Goal: Task Accomplishment & Management: Use online tool/utility

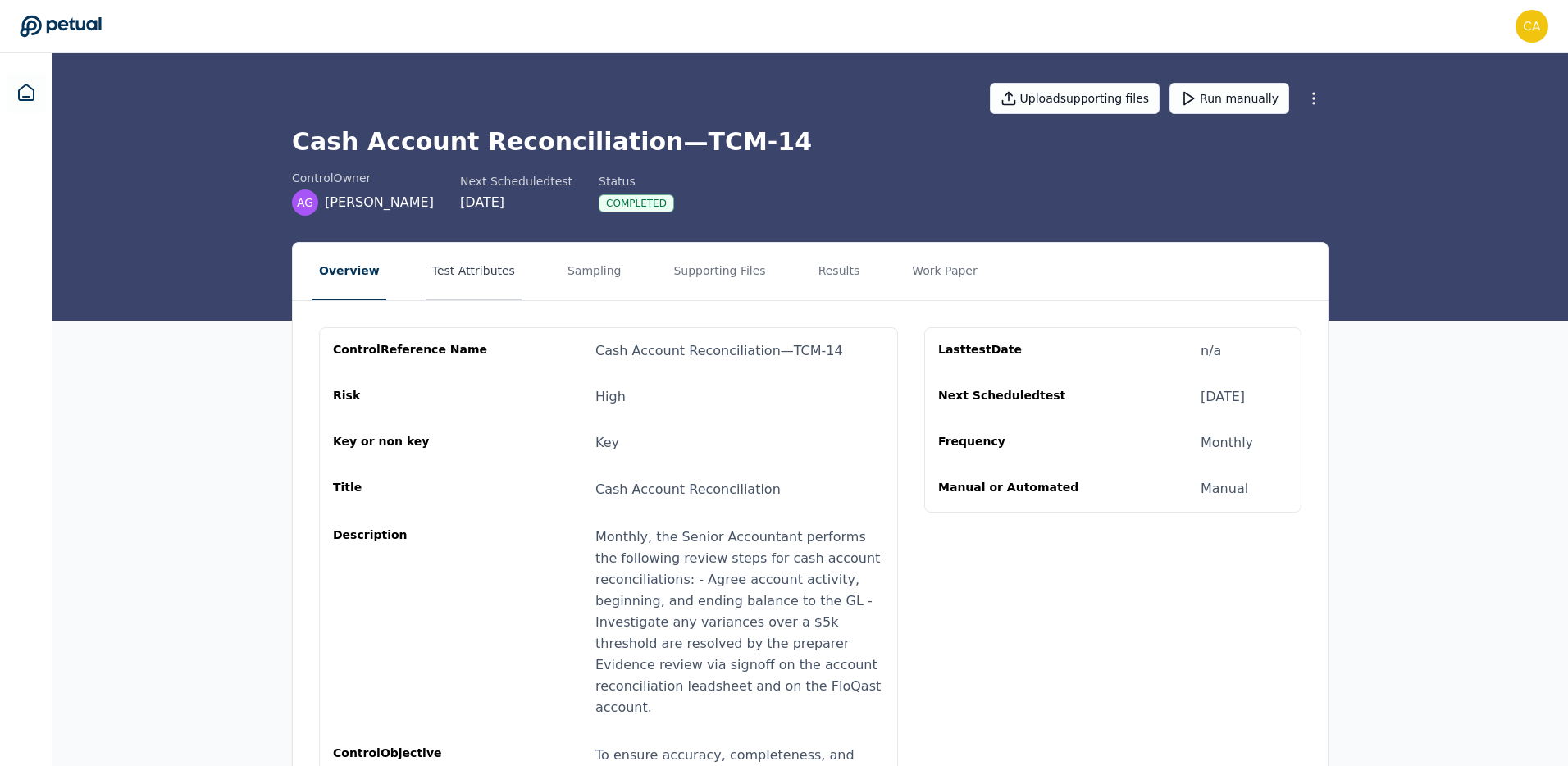
scroll to position [110, 0]
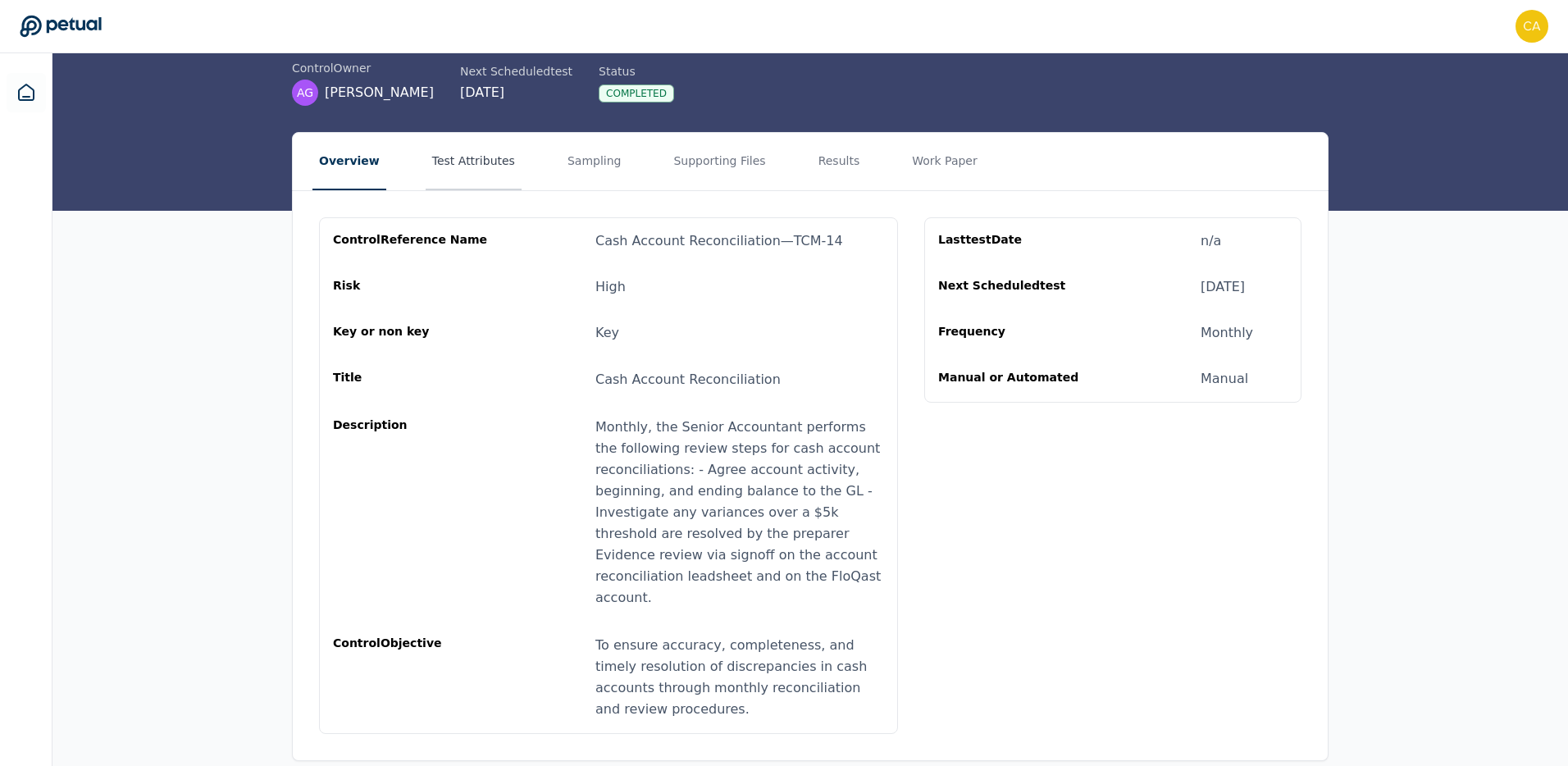
click at [480, 152] on button "Test Attributes" at bounding box center [474, 161] width 96 height 57
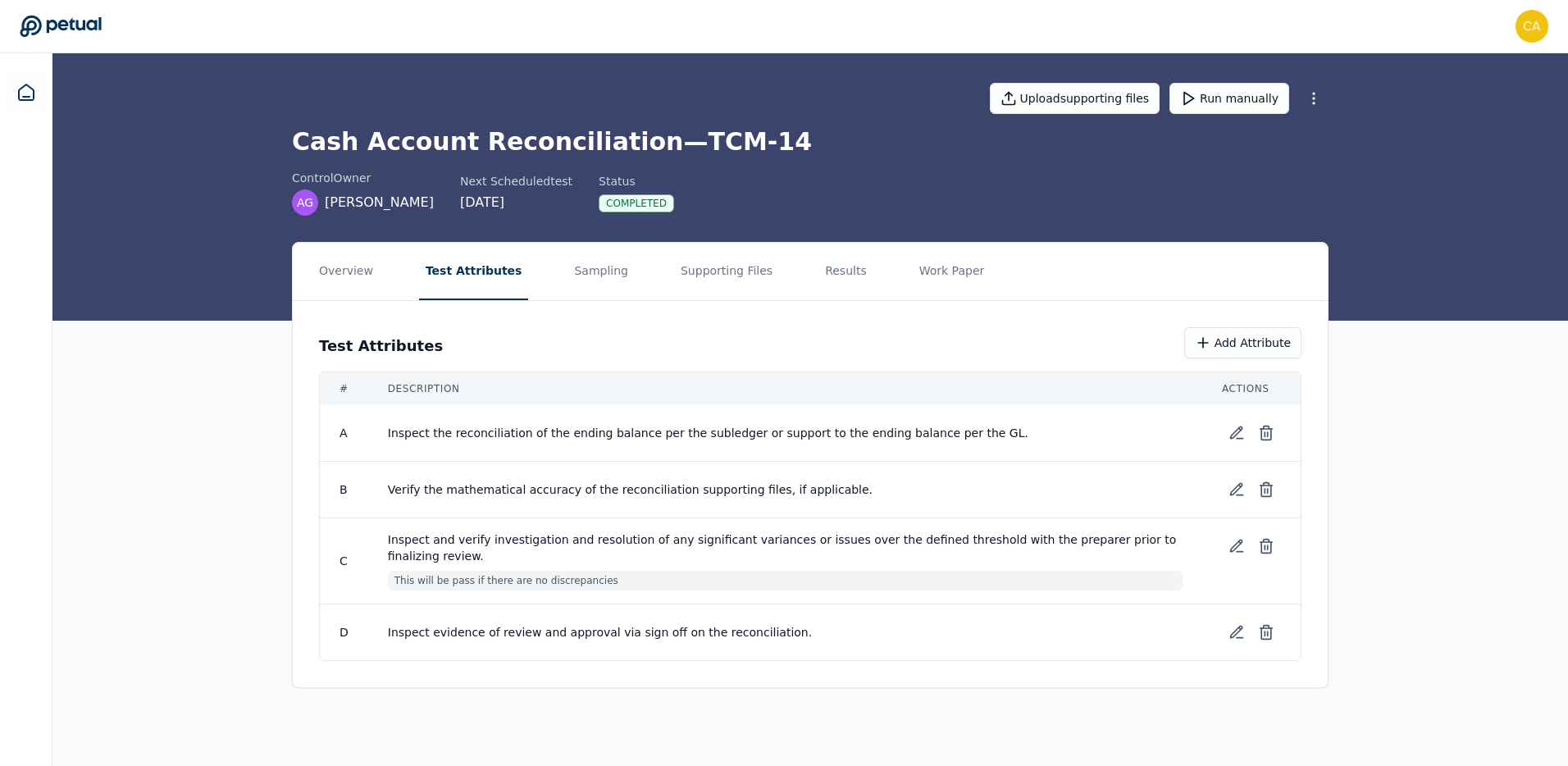
scroll to position [0, 0]
click at [1217, 432] on td at bounding box center [1254, 433] width 98 height 55
click at [1239, 429] on icon at bounding box center [1239, 432] width 16 height 16
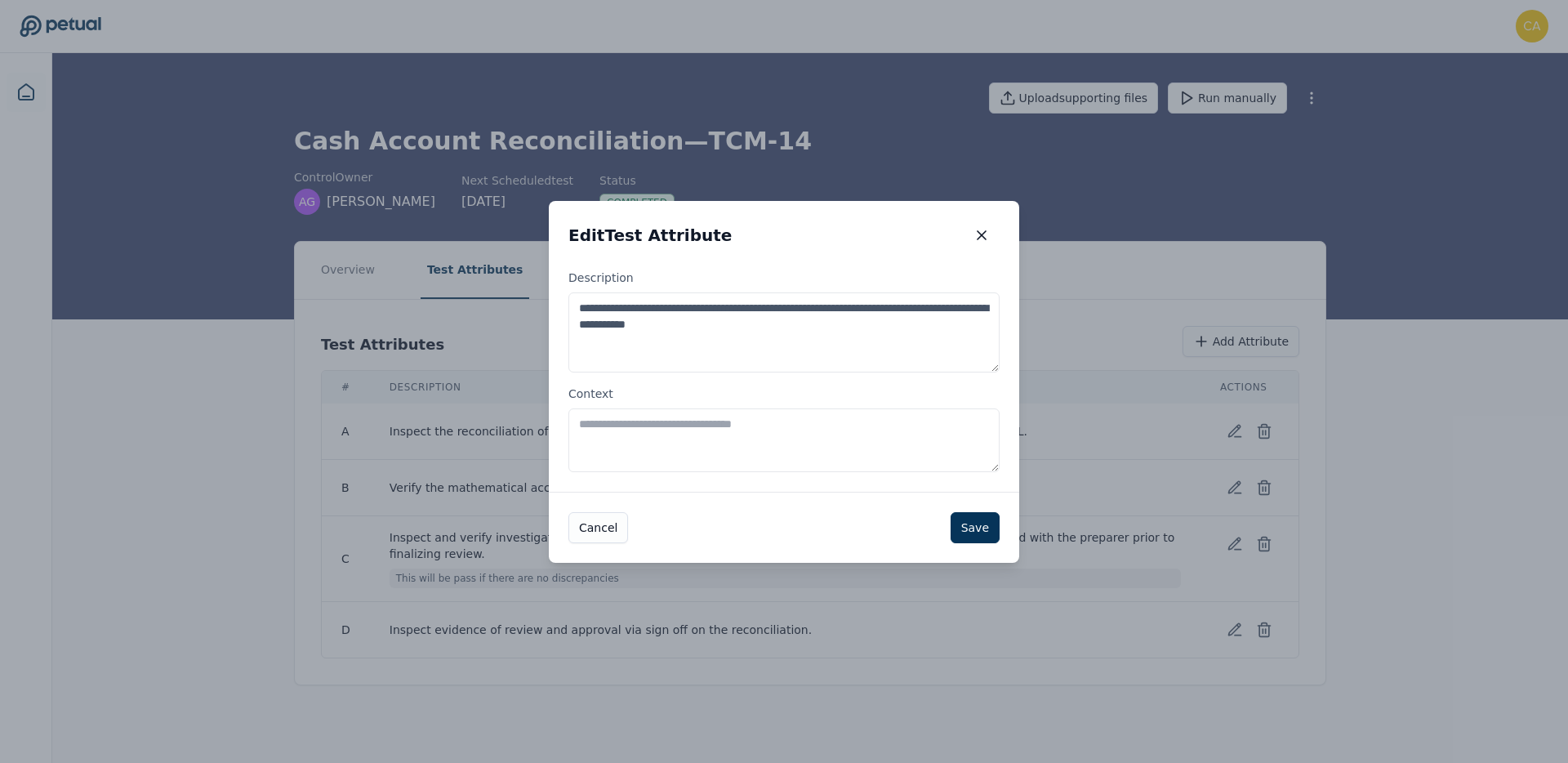
click at [856, 328] on textarea "**********" at bounding box center [784, 333] width 431 height 80
type textarea "**********"
click at [974, 530] on button "Save" at bounding box center [975, 527] width 49 height 31
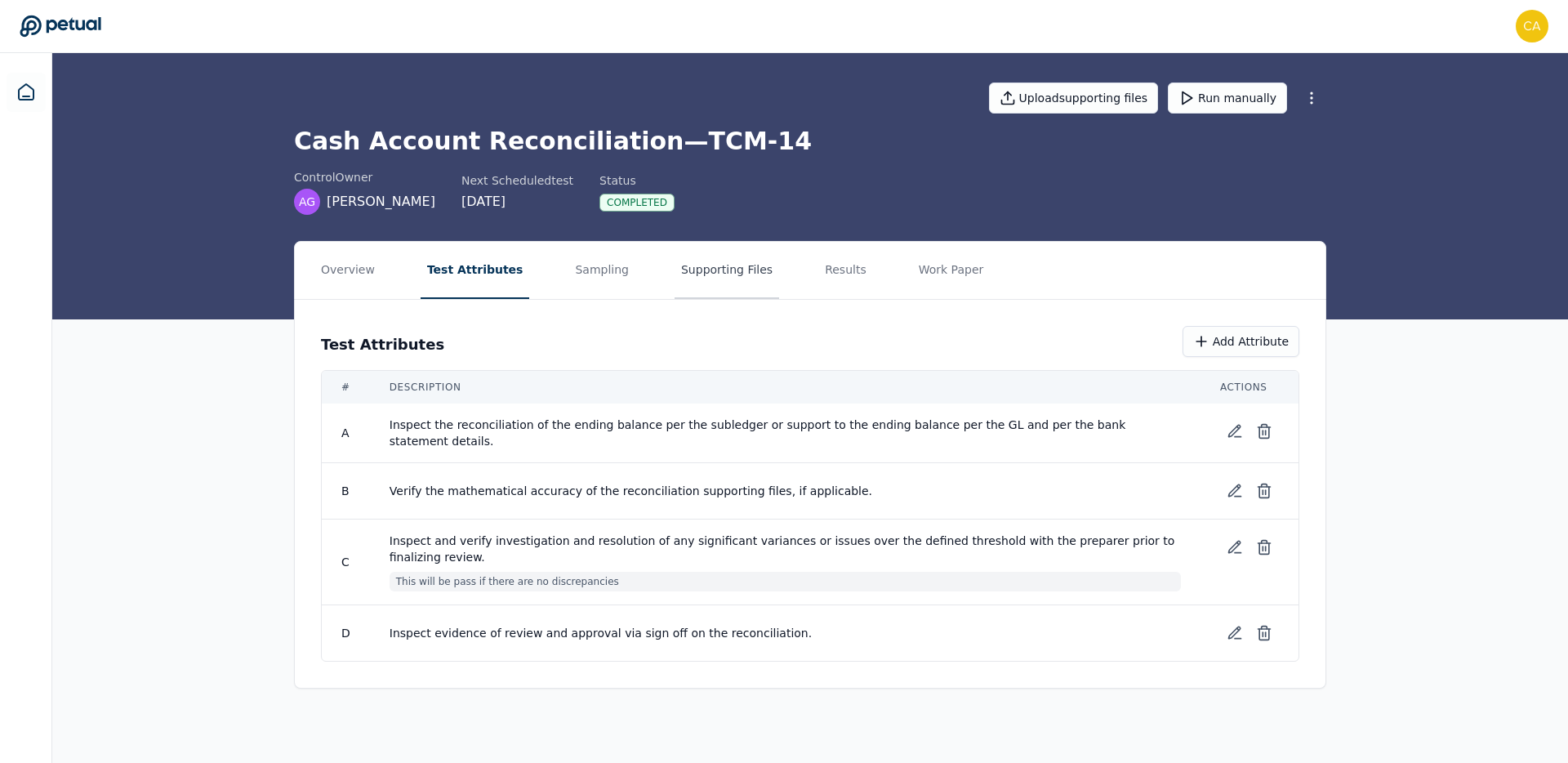
click at [720, 260] on button "Supporting Files" at bounding box center [726, 271] width 105 height 57
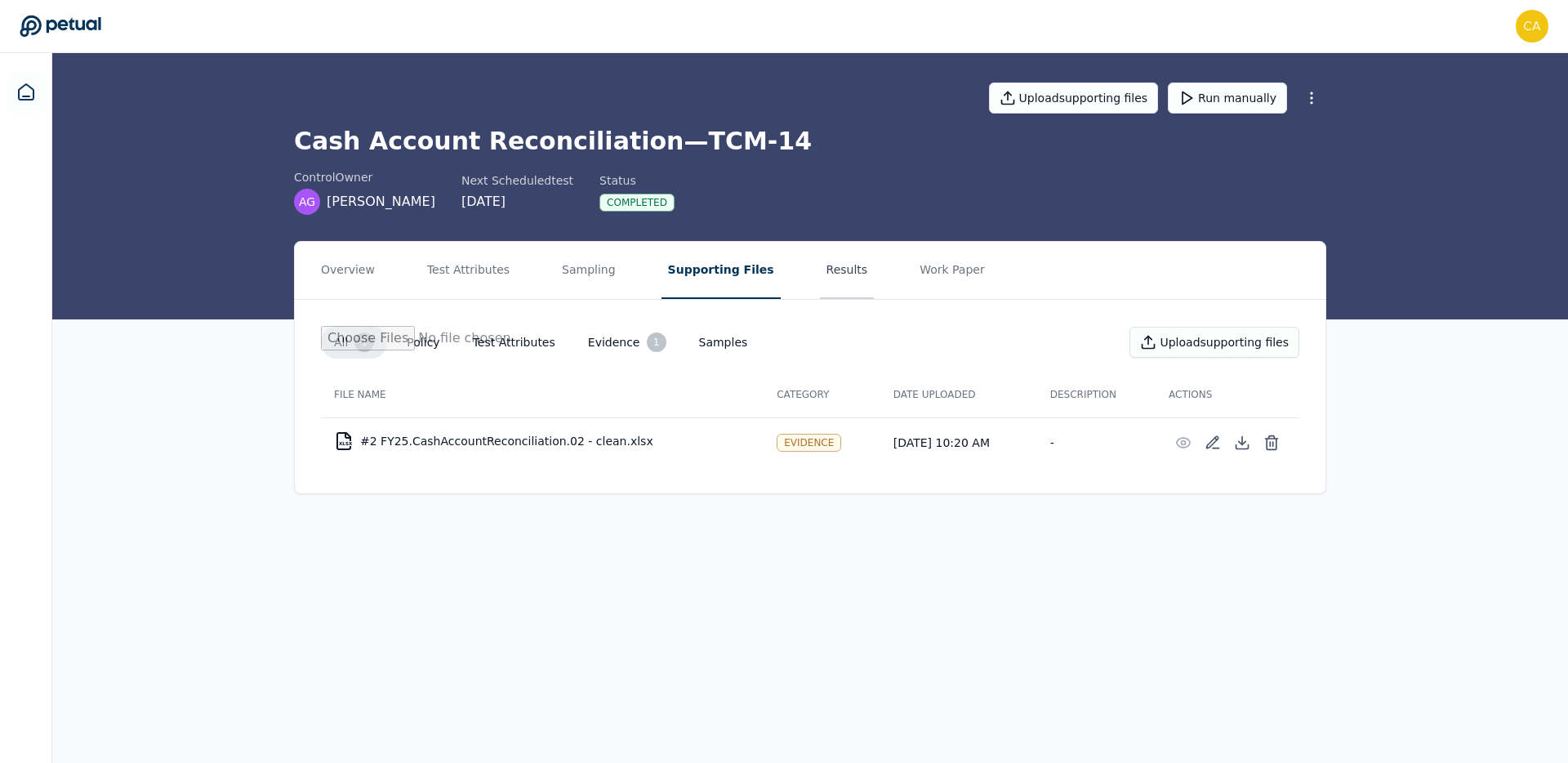
click at [820, 272] on button "Results" at bounding box center [847, 271] width 54 height 57
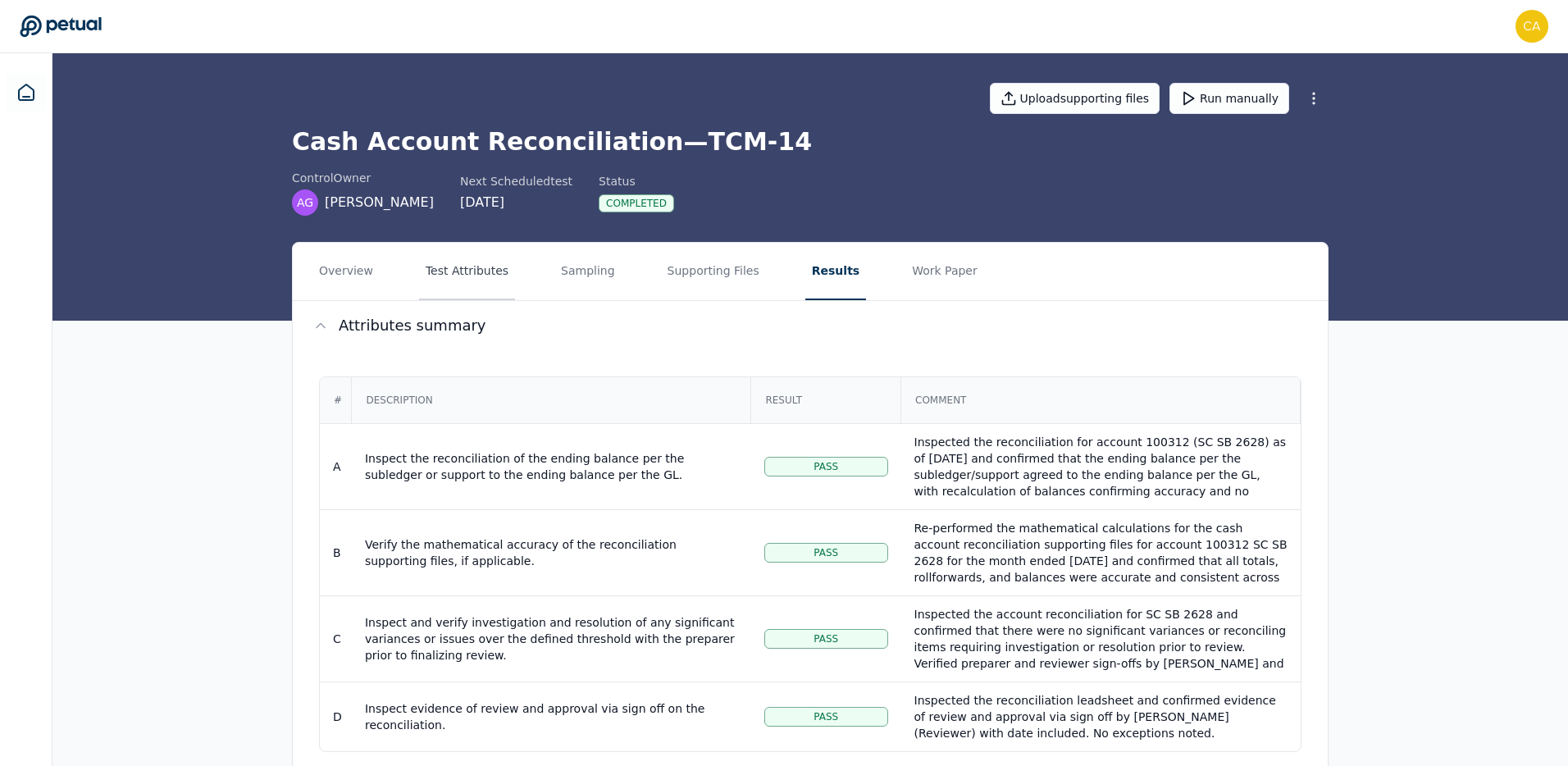
click at [481, 280] on button "Test Attributes" at bounding box center [467, 272] width 96 height 57
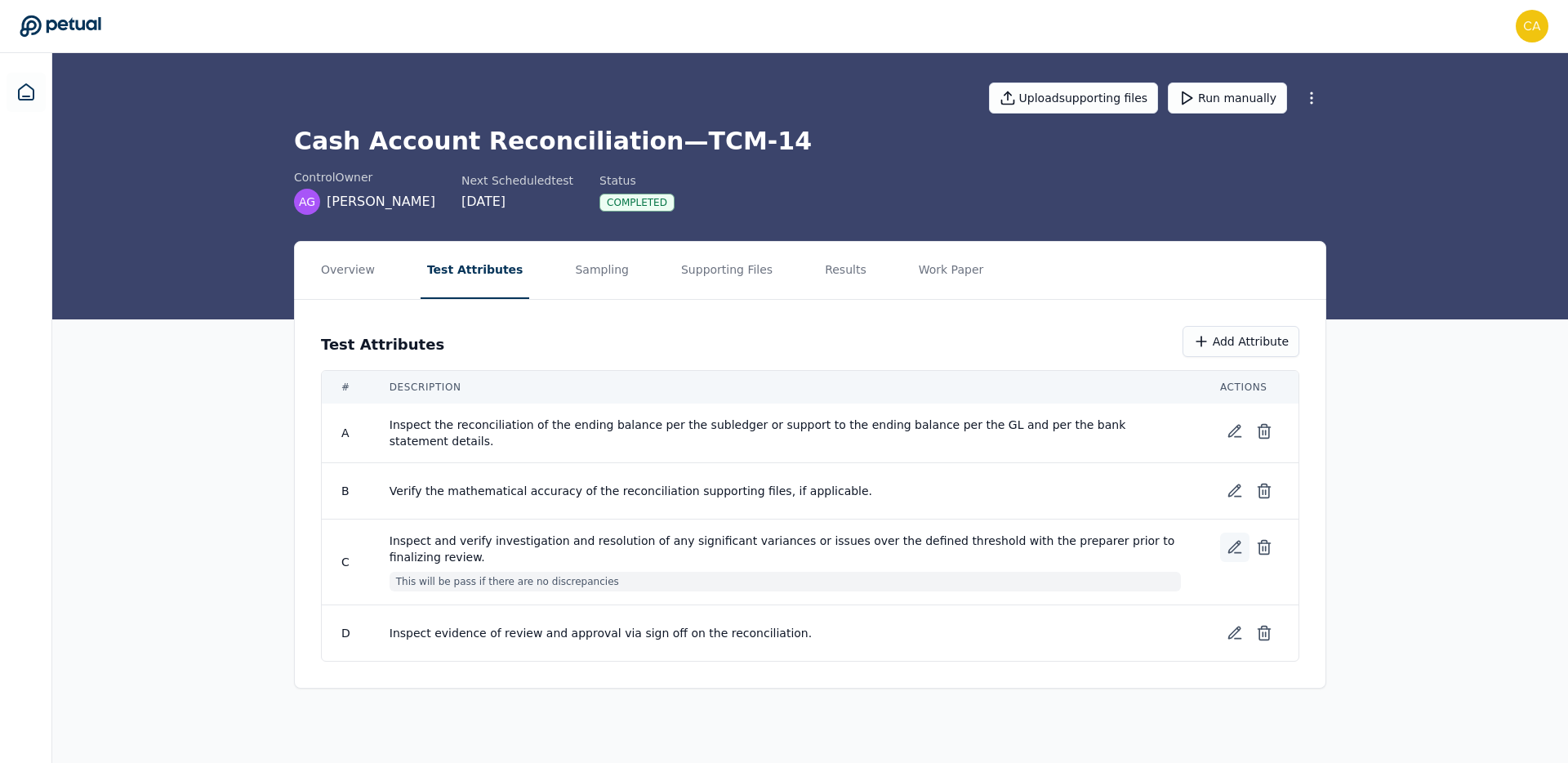
click at [1235, 535] on button at bounding box center [1235, 547] width 29 height 29
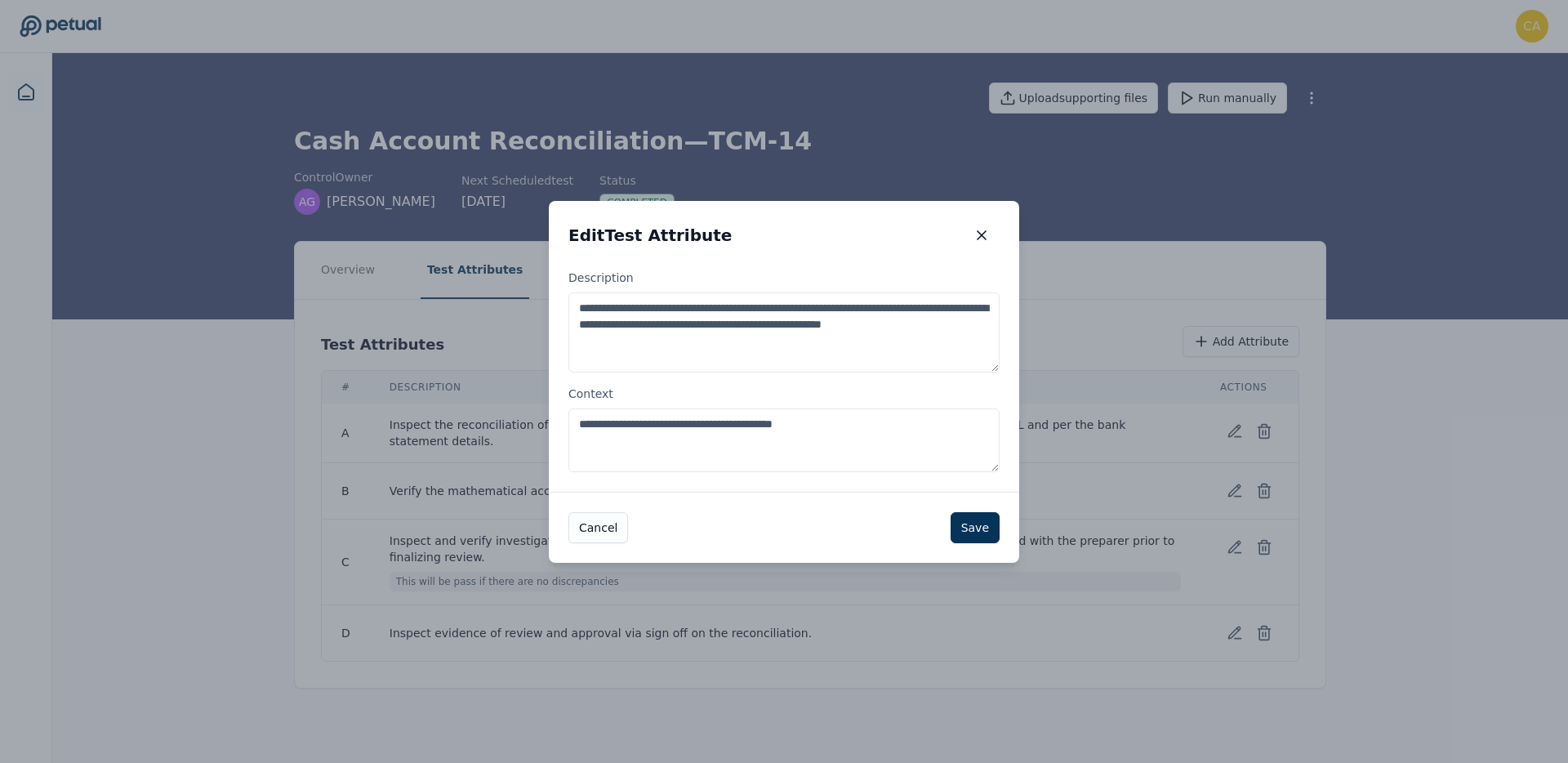
drag, startPoint x: 864, startPoint y: 439, endPoint x: 560, endPoint y: 409, distance: 305.5
click at [560, 409] on div "**********" at bounding box center [784, 380] width 471 height 222
click at [972, 530] on button "Save" at bounding box center [975, 527] width 49 height 31
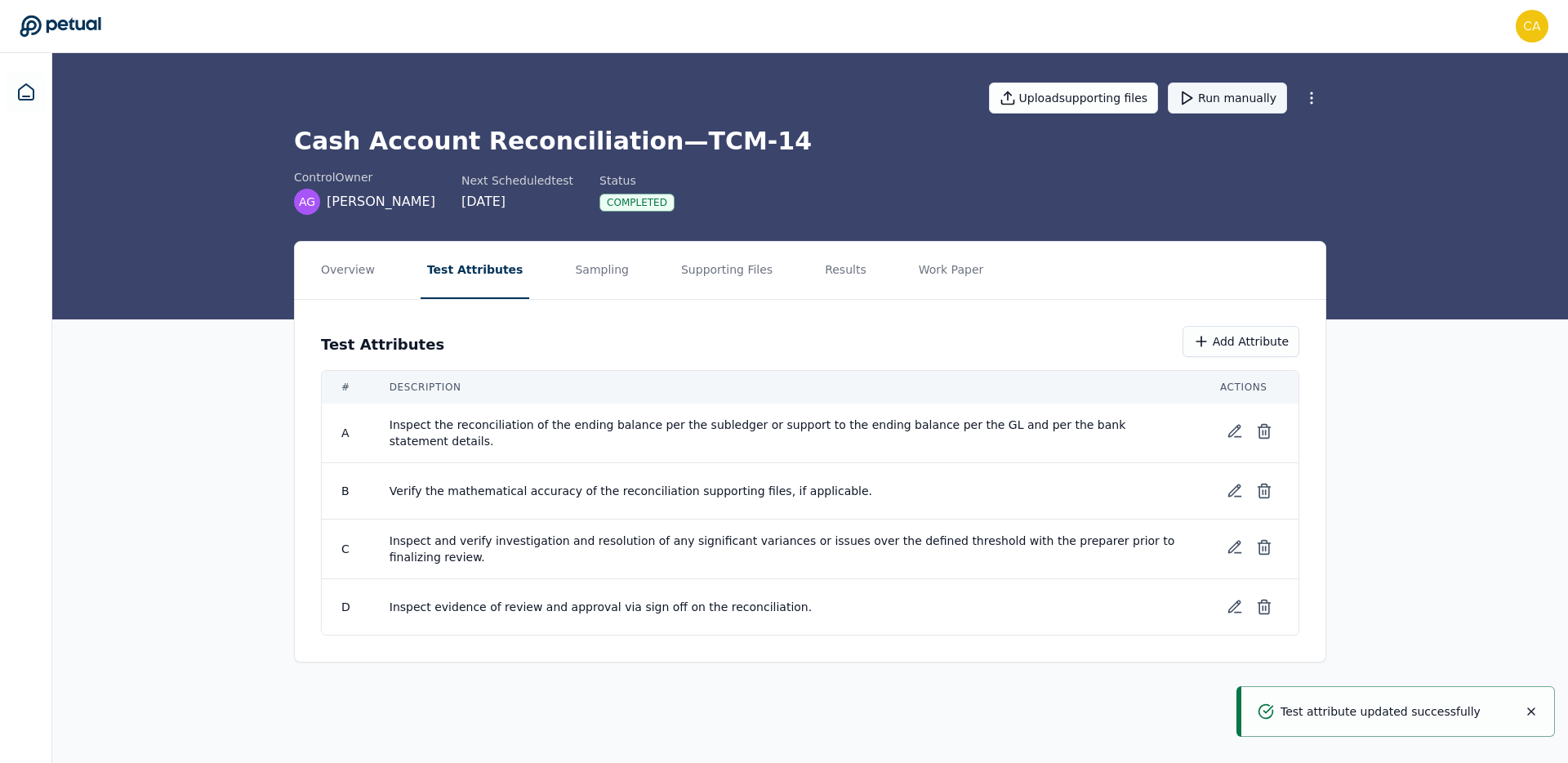
click at [1240, 95] on button "Run manually" at bounding box center [1227, 97] width 119 height 31
click at [827, 269] on button "Results" at bounding box center [845, 271] width 54 height 57
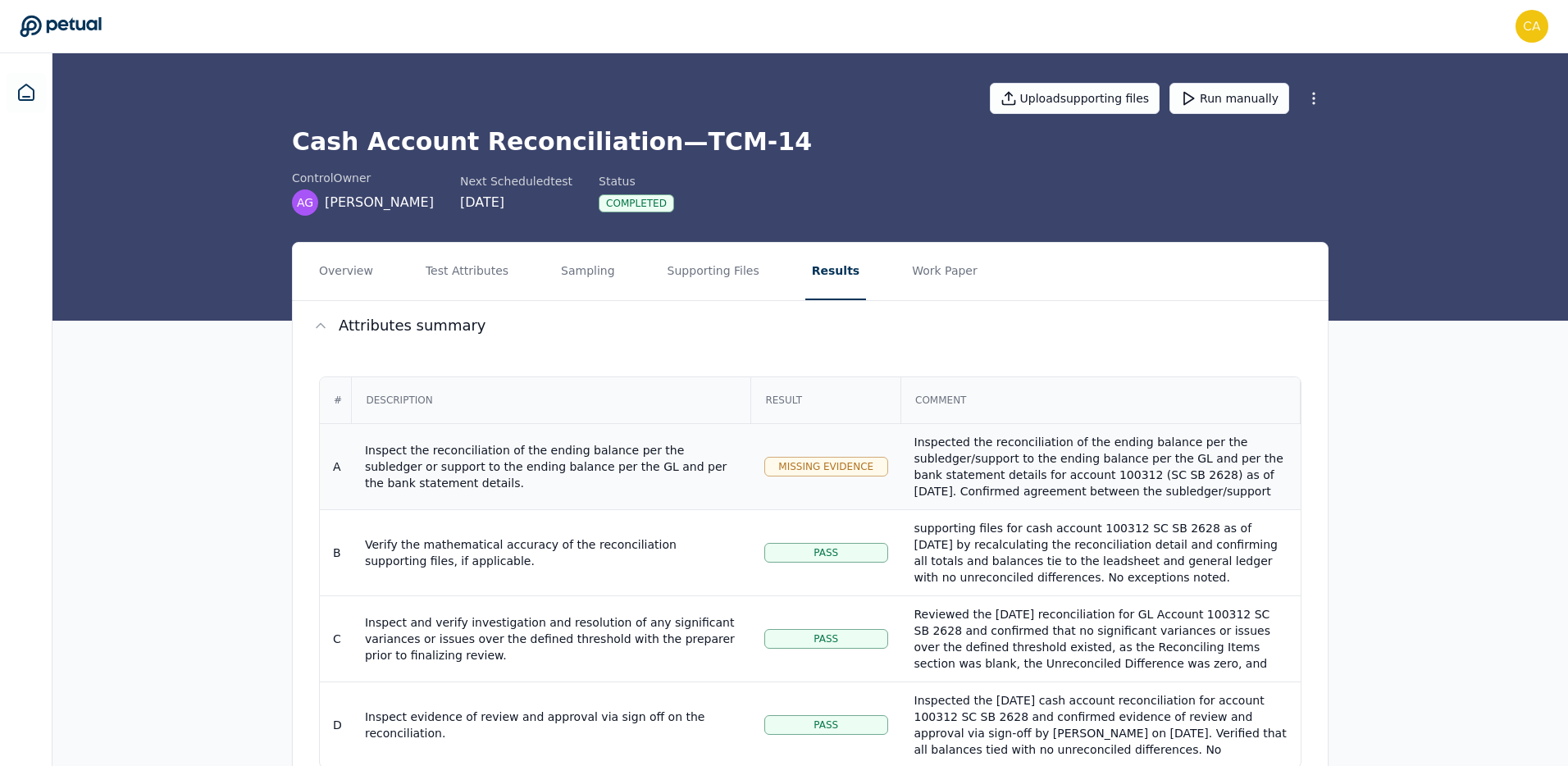
click at [1124, 462] on div "Inspected the reconciliation of the ending balance per the subledger/support to…" at bounding box center [1101, 507] width 373 height 147
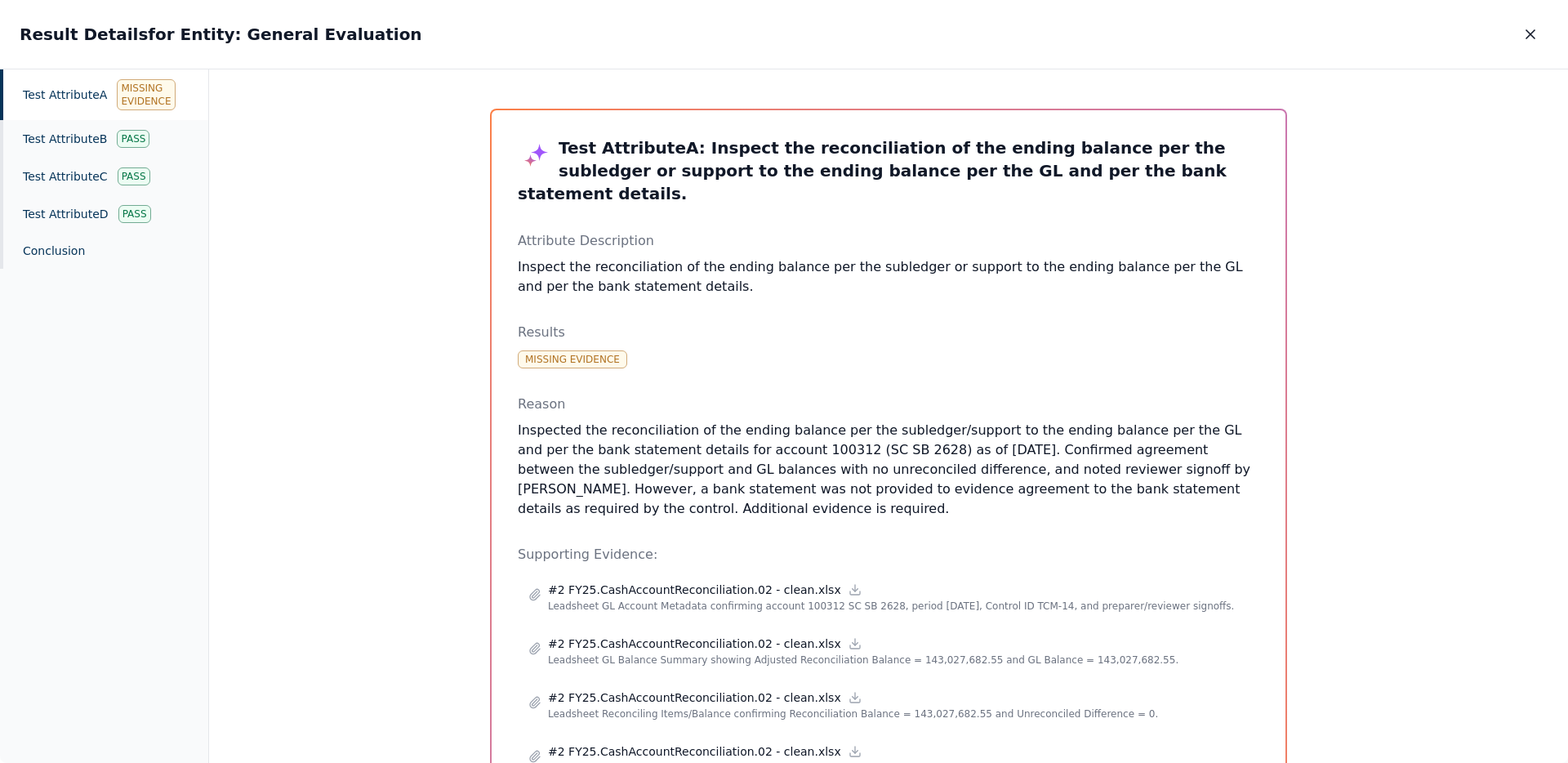
click at [1119, 460] on body "[PERSON_NAME][EMAIL_ADDRESS][PERSON_NAME][DOMAIN_NAME] [PERSON_NAME][DOMAIN_NAM…" at bounding box center [784, 508] width 1568 height 1015
click at [1343, 245] on div "Test Attribute A : Inspect the reconciliation of the ending balance per the sub…" at bounding box center [889, 416] width 1359 height 694
click at [1523, 31] on icon "button" at bounding box center [1529, 34] width 16 height 16
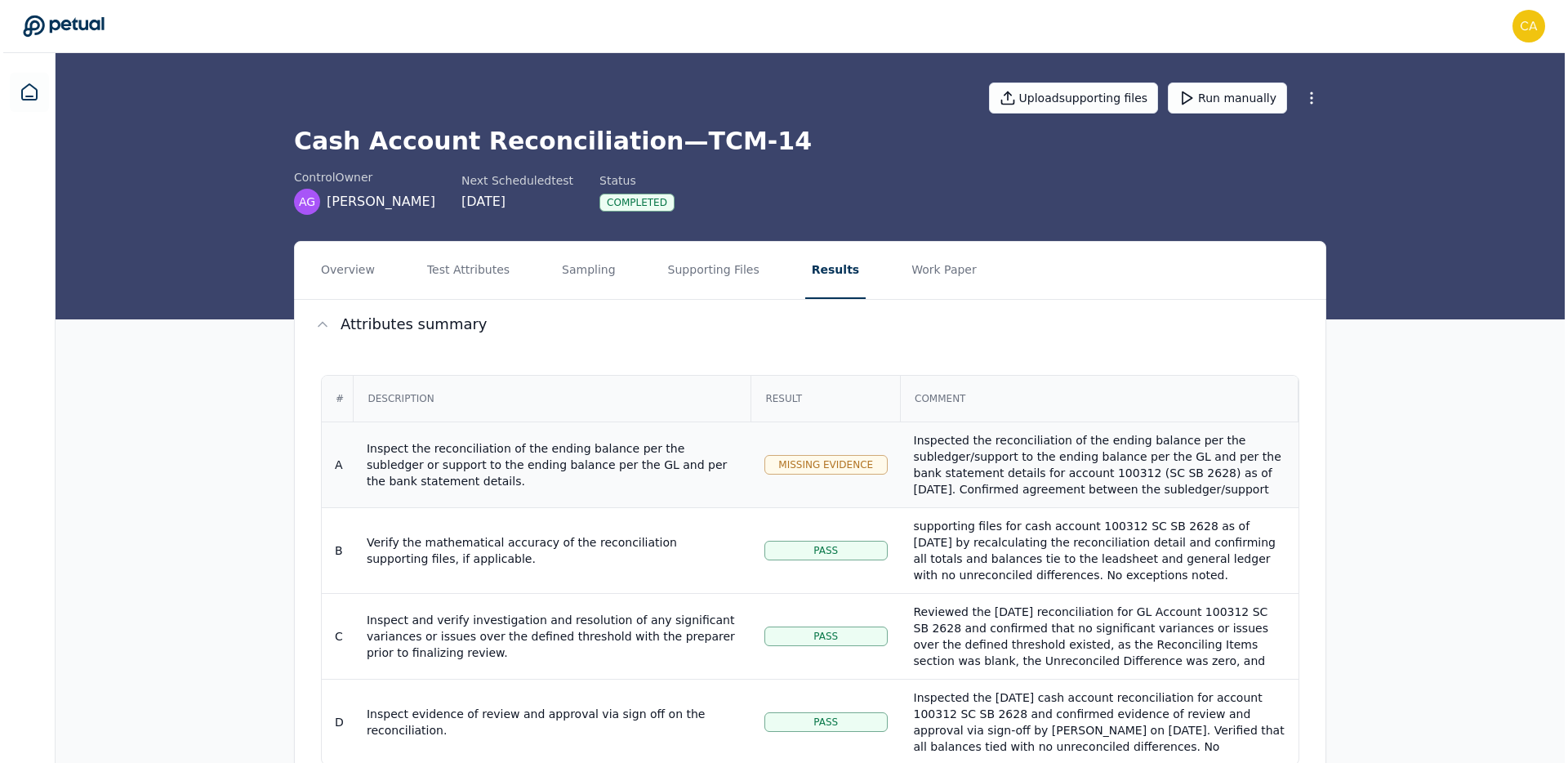
scroll to position [252, 0]
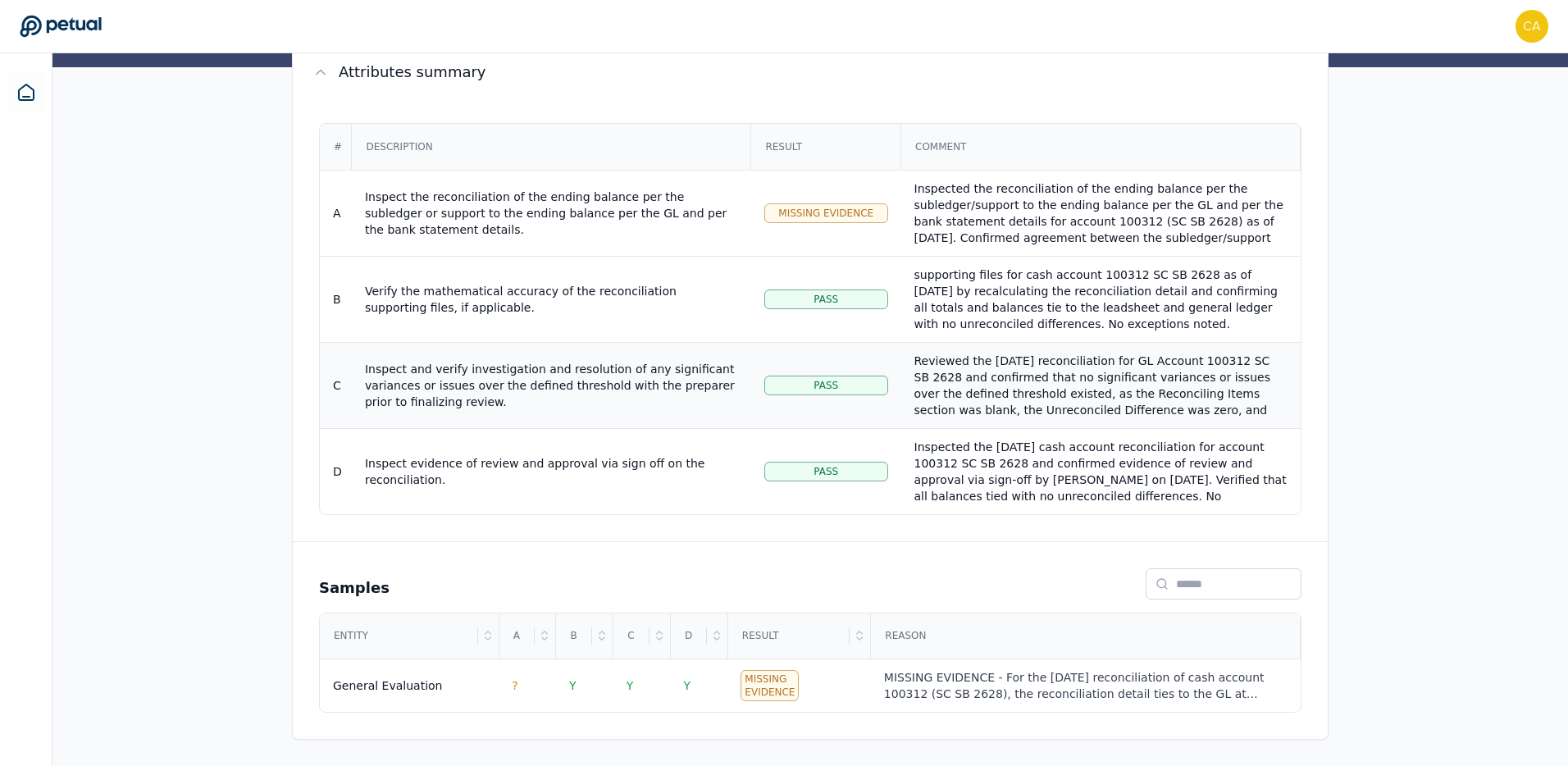
click at [544, 378] on div "Inspect and verify investigation and resolution of any significant variances or…" at bounding box center [552, 385] width 373 height 49
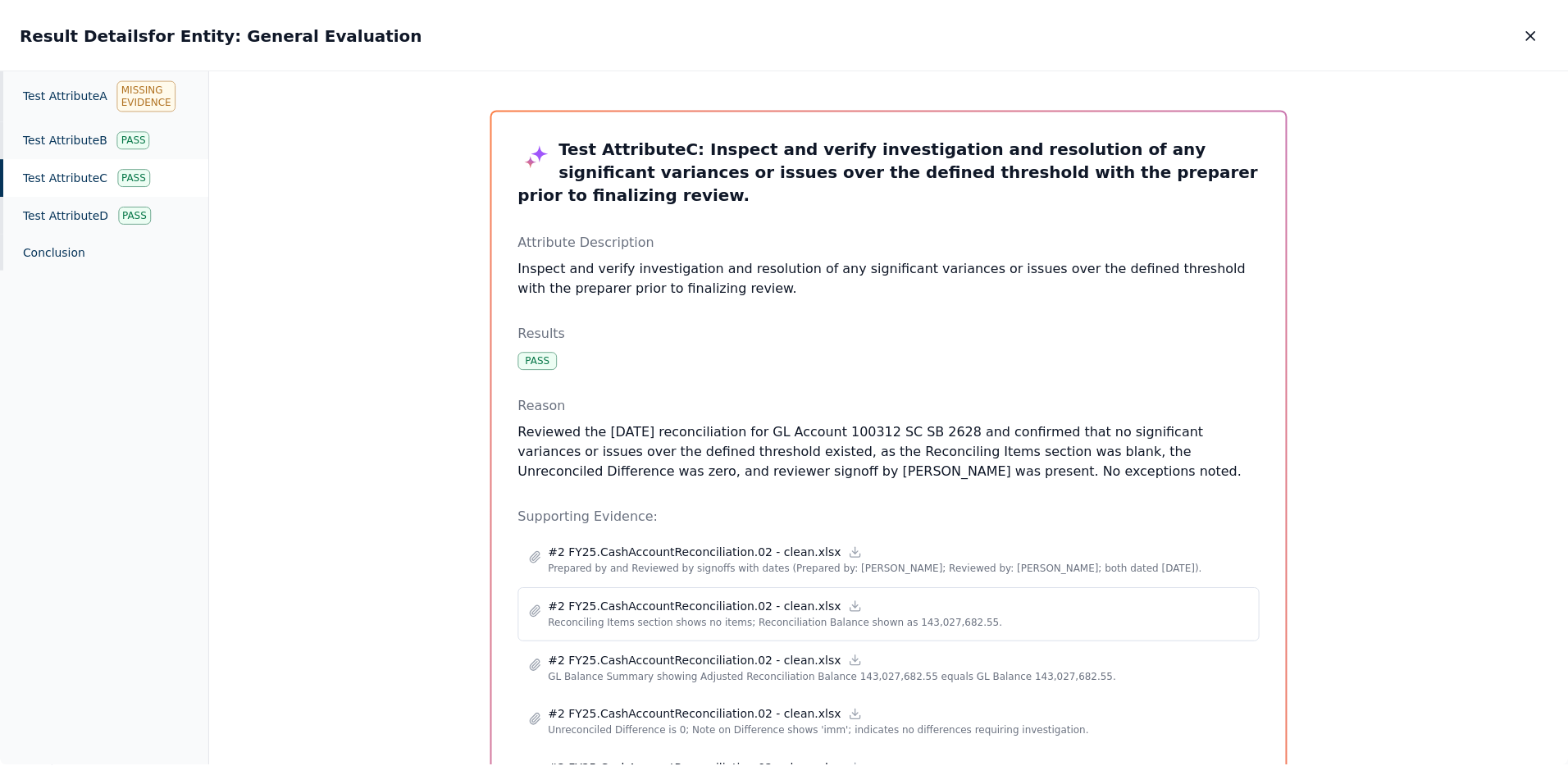
scroll to position [176, 0]
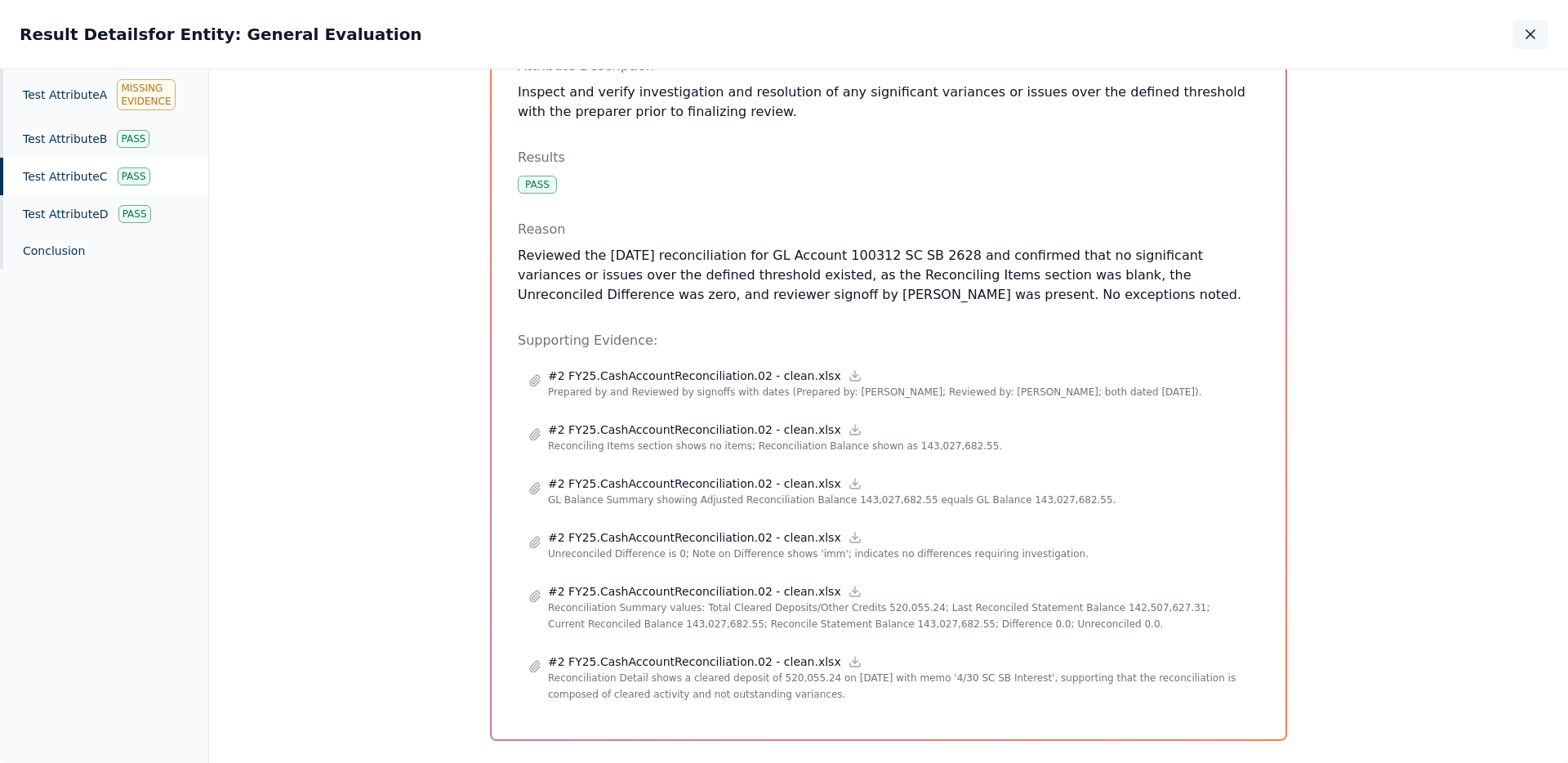
click at [1538, 29] on icon "button" at bounding box center [1529, 34] width 16 height 16
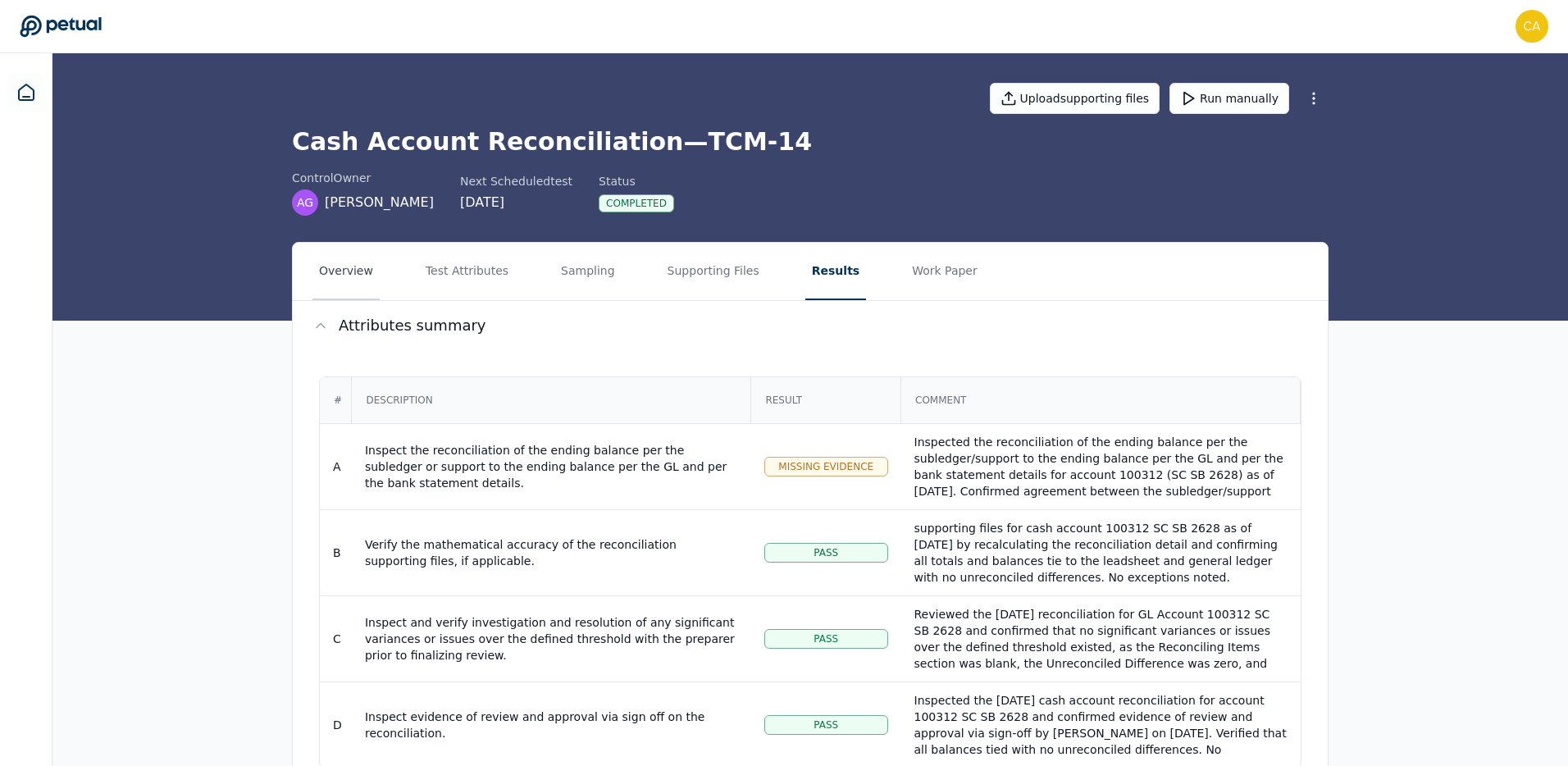
click at [345, 279] on button "Overview" at bounding box center [346, 272] width 67 height 57
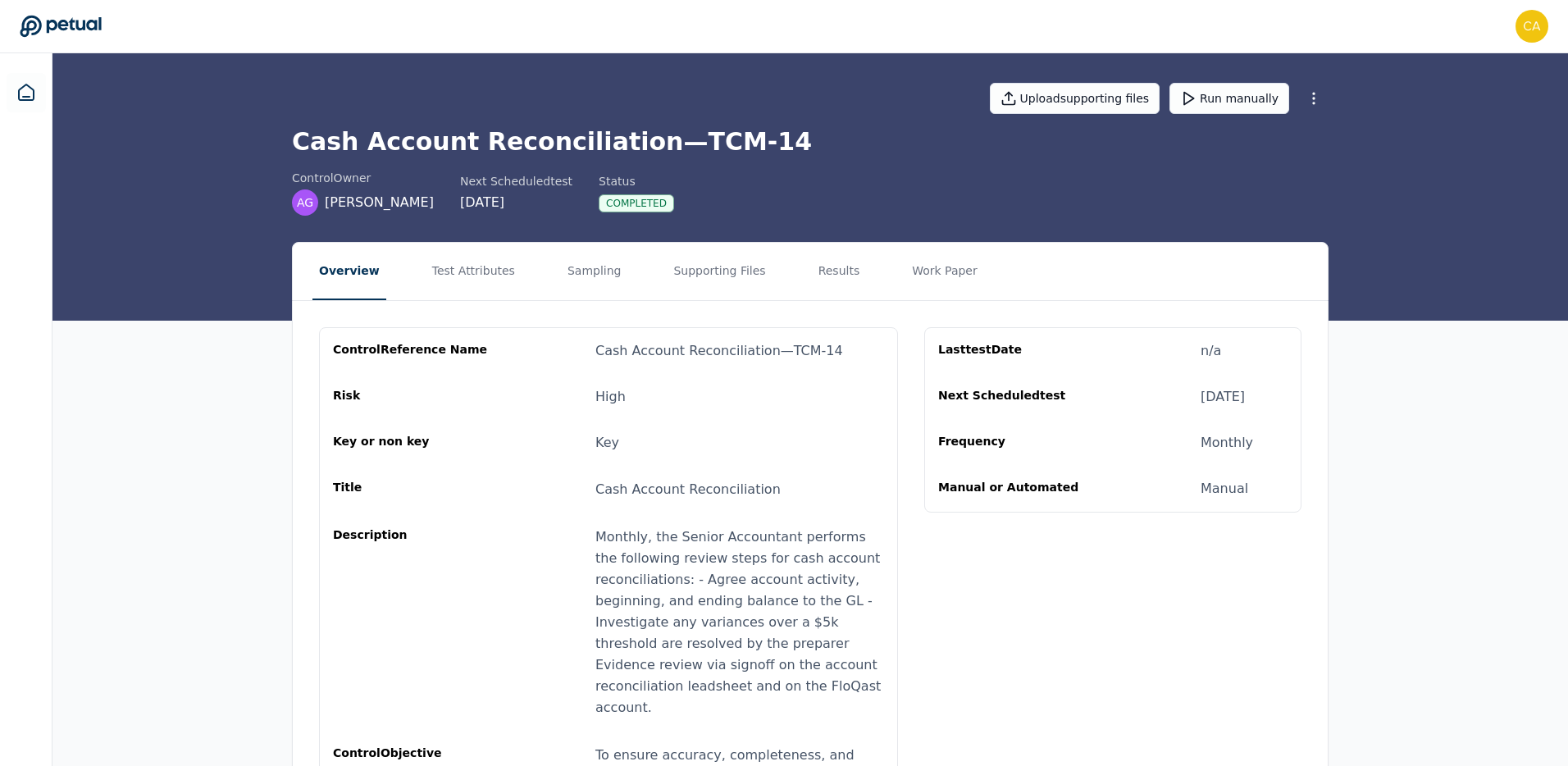
scroll to position [110, 0]
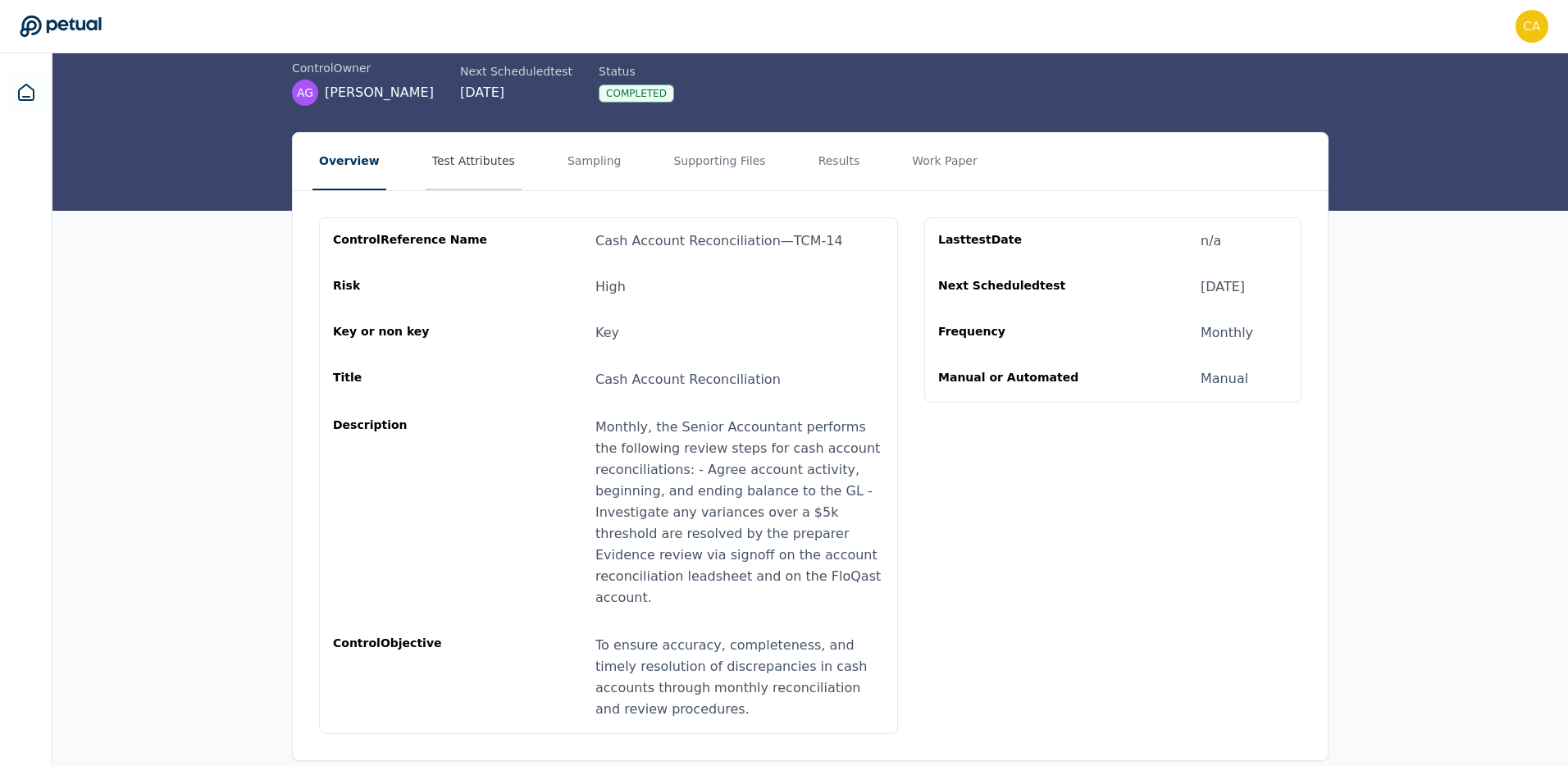
click at [461, 162] on button "Test Attributes" at bounding box center [474, 161] width 96 height 57
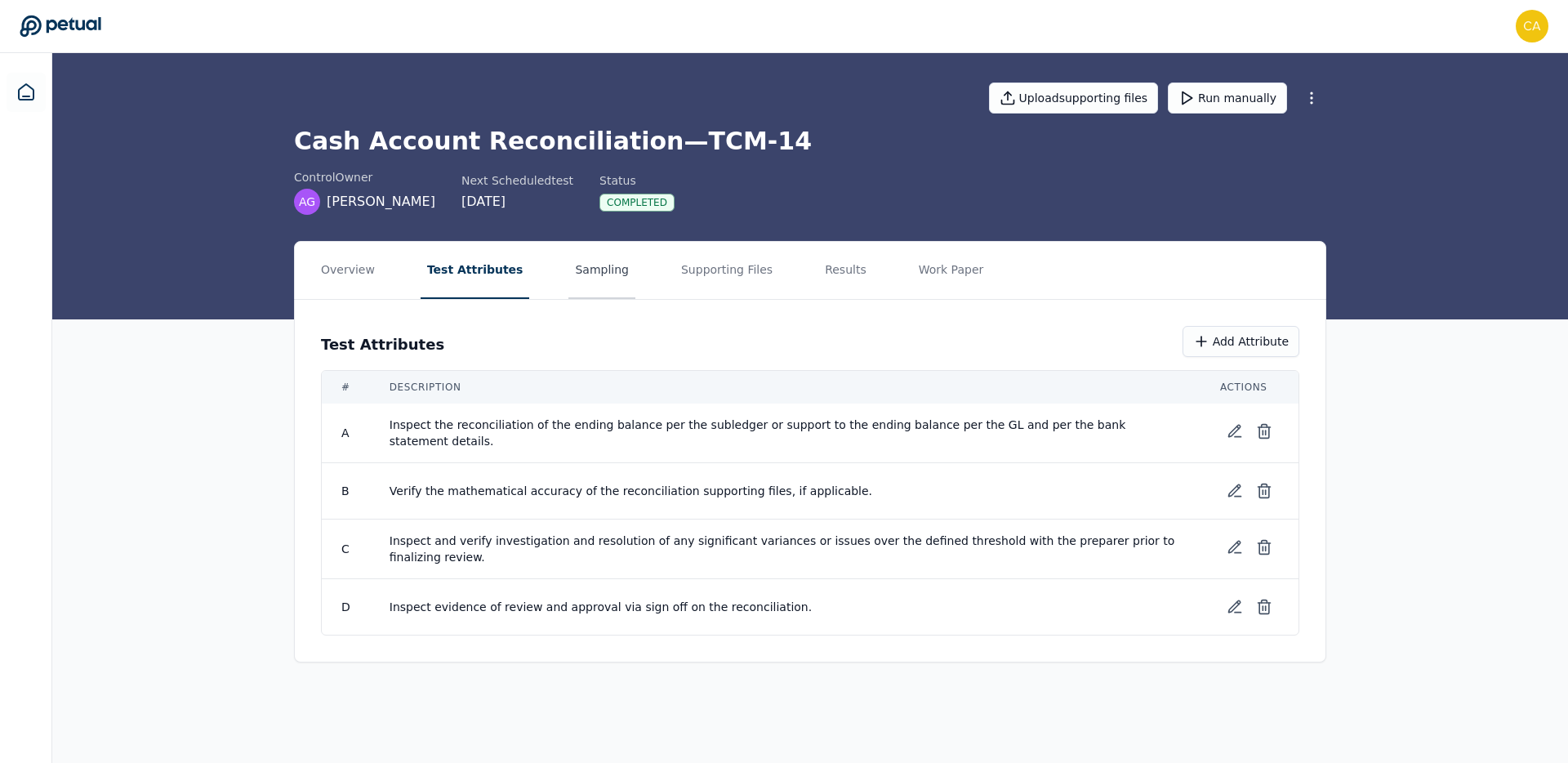
click at [594, 290] on button "Sampling" at bounding box center [602, 271] width 67 height 57
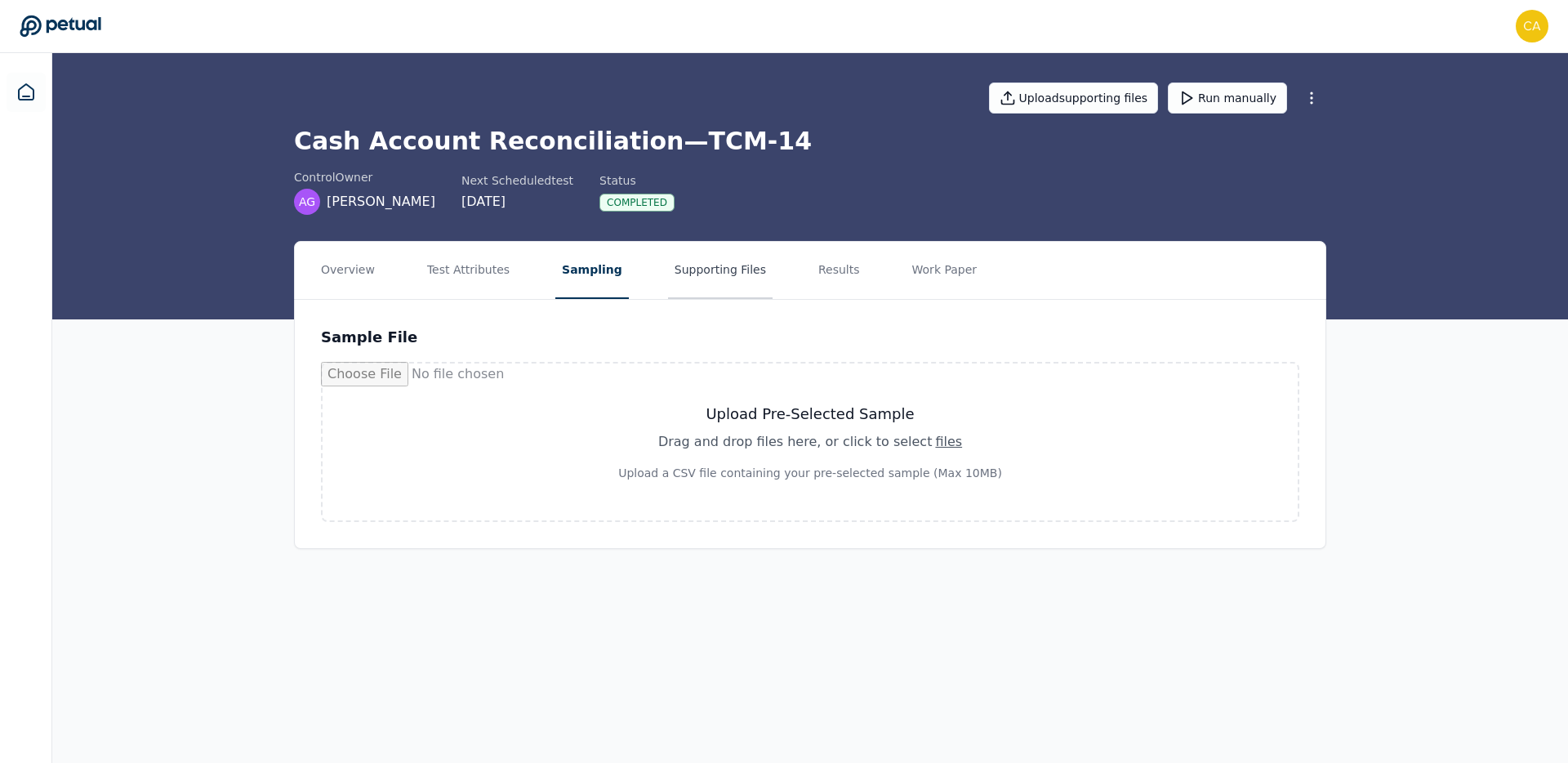
click at [730, 289] on button "Supporting Files" at bounding box center [720, 271] width 105 height 57
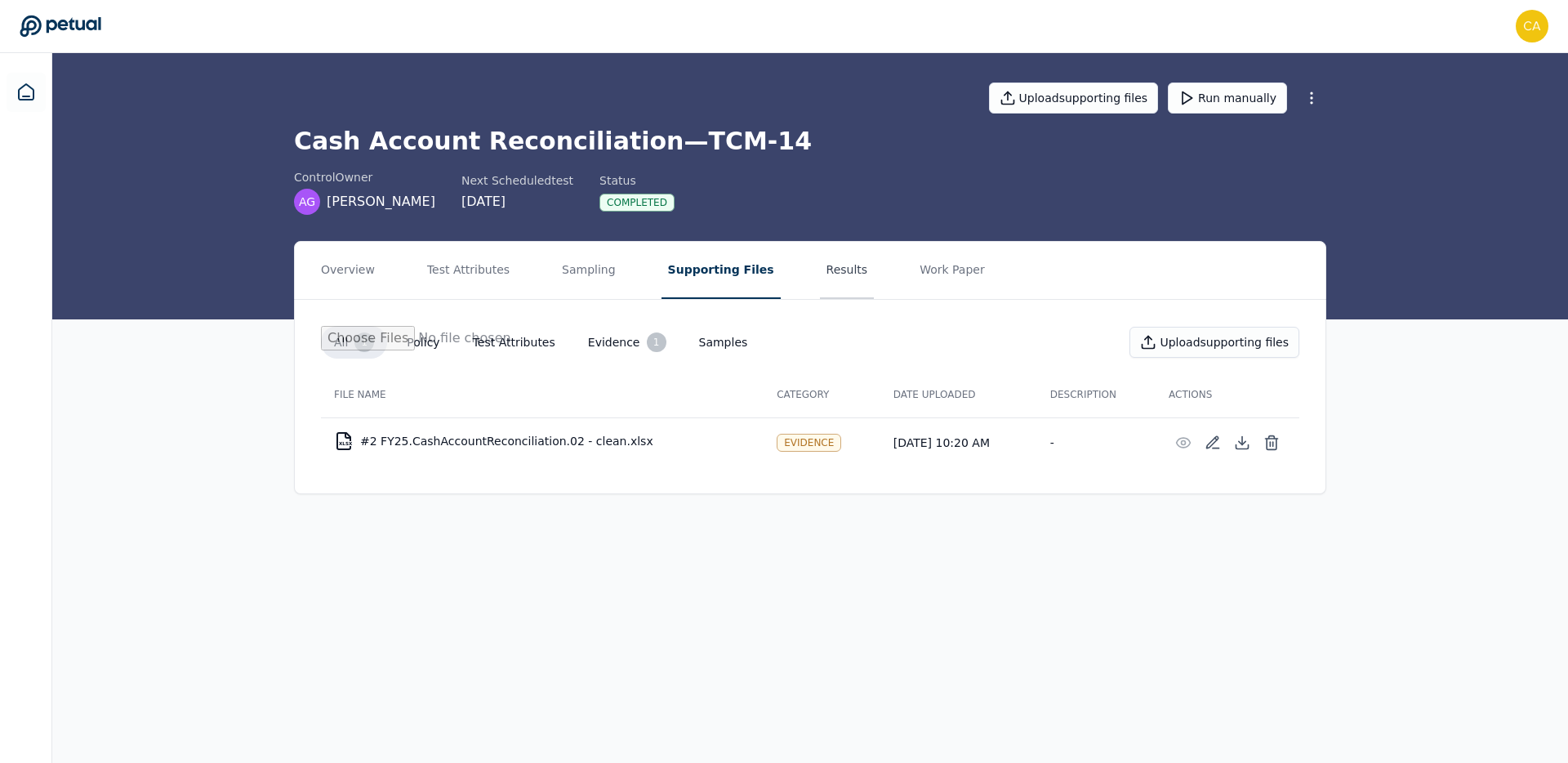
click at [820, 282] on button "Results" at bounding box center [847, 271] width 54 height 57
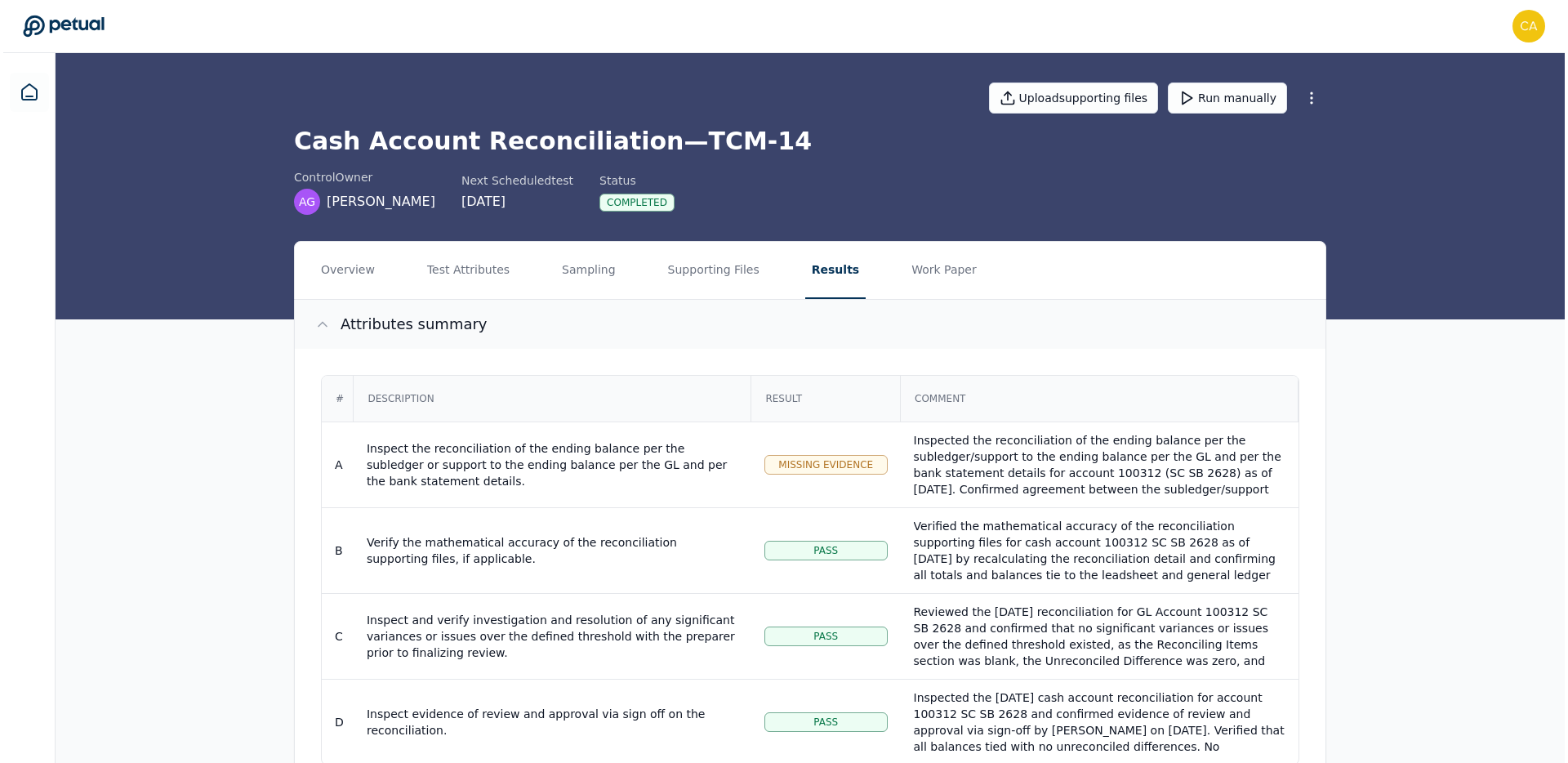
scroll to position [252, 0]
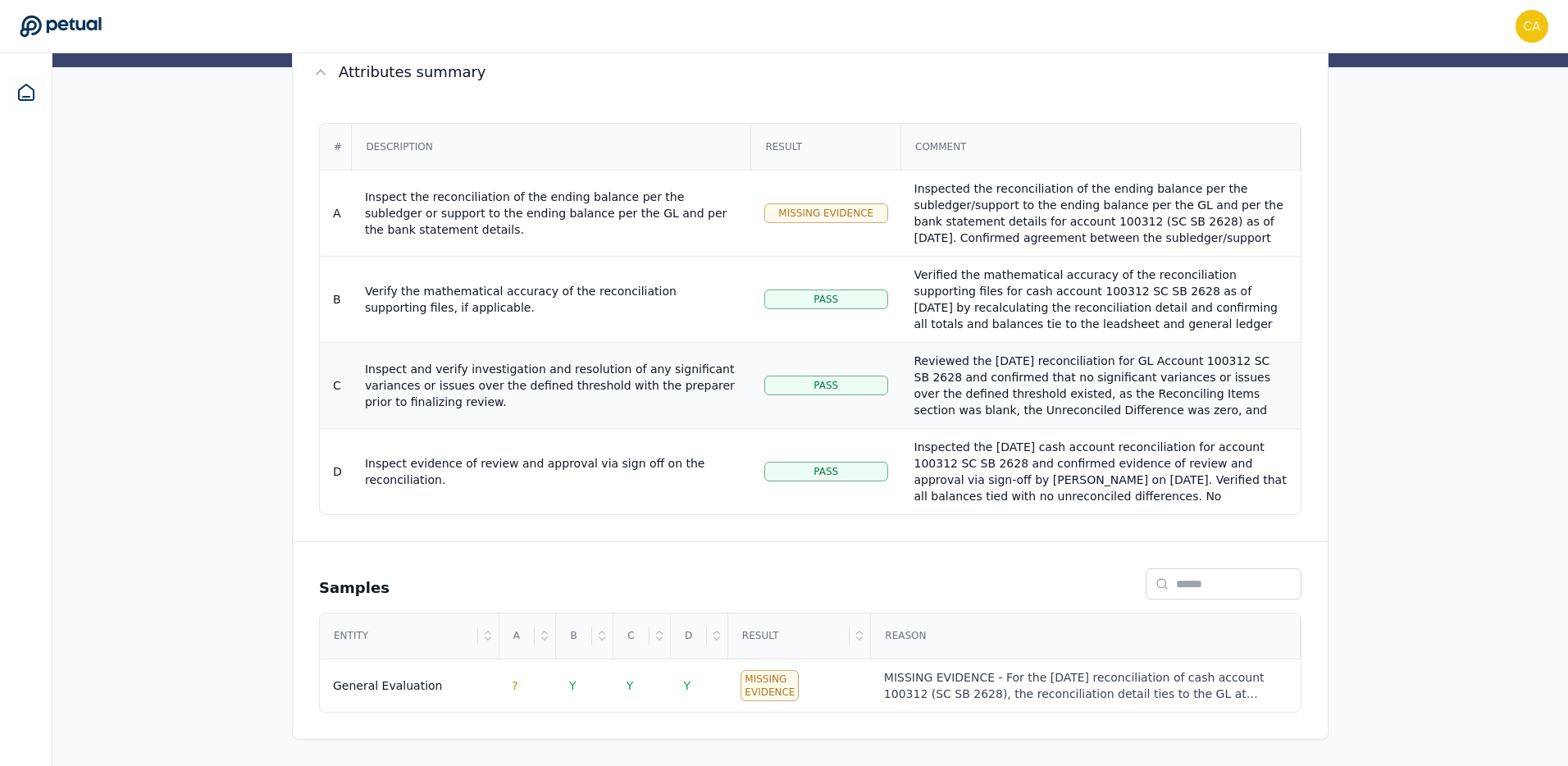
click at [1091, 402] on div "Reviewed the [DATE] reconciliation for GL Account 100312 SC SB 2628 and confirm…" at bounding box center [1101, 401] width 373 height 98
